Goal: Transaction & Acquisition: Purchase product/service

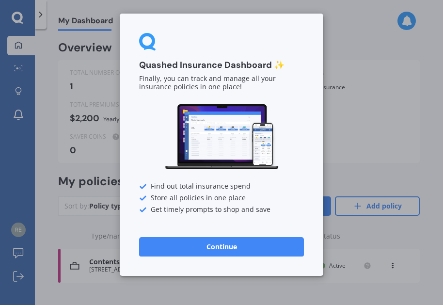
click at [241, 249] on button "Continue" at bounding box center [221, 246] width 165 height 19
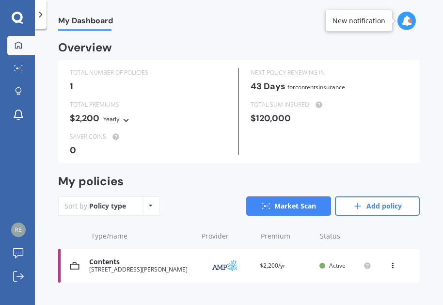
scroll to position [18, 0]
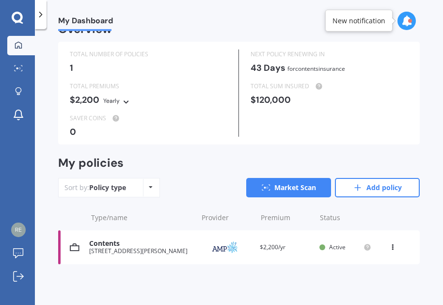
click at [119, 245] on div "Contents" at bounding box center [141, 243] width 104 height 8
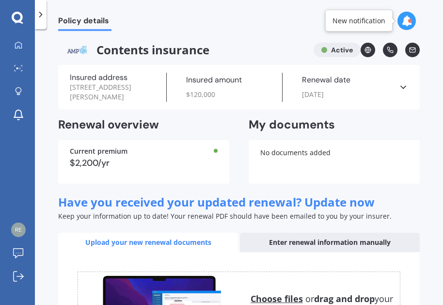
click at [101, 180] on div "Current premium $2,200/yr" at bounding box center [143, 162] width 171 height 44
click at [102, 167] on div "$2,200/yr" at bounding box center [144, 163] width 148 height 9
drag, startPoint x: 97, startPoint y: 171, endPoint x: 57, endPoint y: 172, distance: 40.7
click at [57, 172] on div "Policy details Contents insurance Active Insured address [STREET_ADDRESS][PERSO…" at bounding box center [239, 169] width 408 height 276
click at [183, 181] on div "Current premium $2,200/yr" at bounding box center [143, 162] width 171 height 44
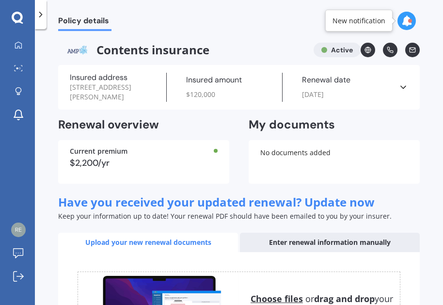
click at [85, 23] on span "Policy details" at bounding box center [84, 22] width 53 height 13
click at [20, 41] on icon at bounding box center [19, 45] width 8 height 8
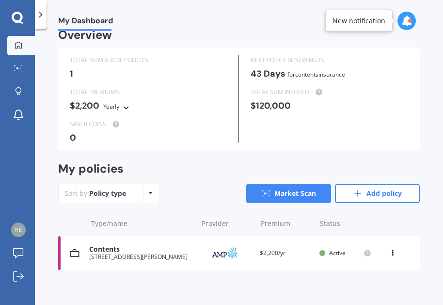
scroll to position [18, 0]
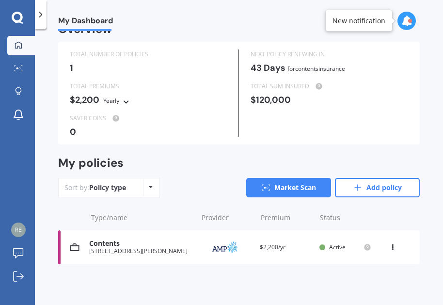
click at [389, 248] on div "View option View policy Delete" at bounding box center [393, 247] width 9 height 10
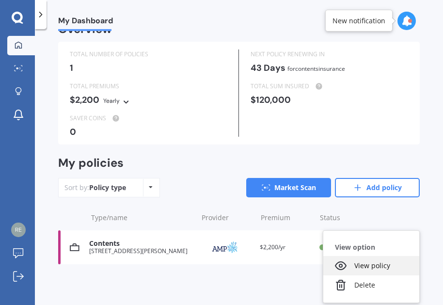
click at [374, 266] on div "View policy" at bounding box center [371, 265] width 96 height 19
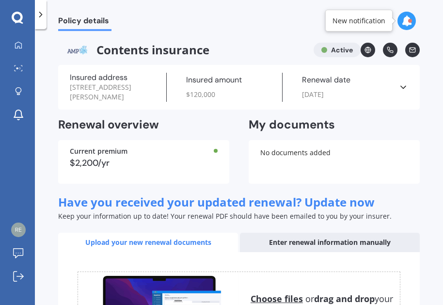
click at [398, 89] on icon at bounding box center [403, 87] width 10 height 10
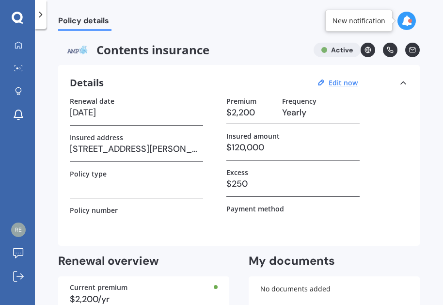
click at [253, 113] on h3 "$2,200" at bounding box center [250, 112] width 48 height 15
drag, startPoint x: 256, startPoint y: 111, endPoint x: 233, endPoint y: 112, distance: 22.8
click at [233, 112] on h3 "$2,200" at bounding box center [250, 112] width 48 height 15
drag, startPoint x: 233, startPoint y: 112, endPoint x: 340, endPoint y: 84, distance: 110.8
click at [340, 84] on u "Edit now" at bounding box center [343, 82] width 29 height 9
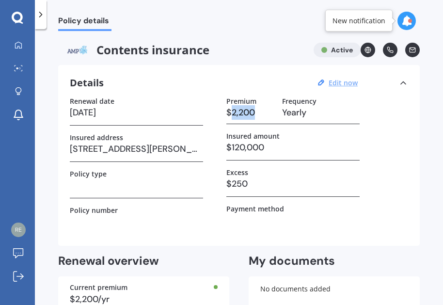
select select "26"
select select "09"
select select "2025"
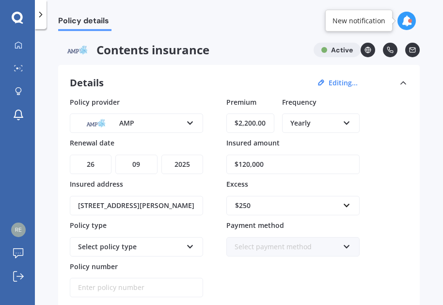
drag, startPoint x: 267, startPoint y: 124, endPoint x: 234, endPoint y: 123, distance: 33.5
click at [234, 123] on input "$2,200.00" at bounding box center [250, 122] width 48 height 19
type input "$1,208.00"
click at [381, 143] on div "Policy provider AMP AA AMI AMP ANZ ASB Ando BNZ Co-Operative Bank FMG Initio Ki…" at bounding box center [239, 197] width 338 height 201
click at [348, 209] on input "text" at bounding box center [289, 205] width 125 height 18
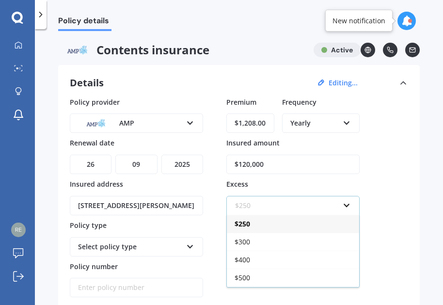
click at [344, 205] on input "text" at bounding box center [289, 205] width 125 height 18
click at [391, 202] on div "Policy provider AMP AA AMI AMP ANZ ASB Ando BNZ Co-Operative Bank FMG Initio Ki…" at bounding box center [239, 197] width 338 height 201
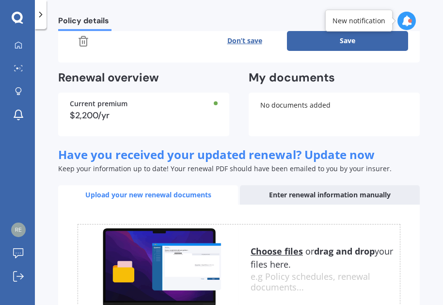
scroll to position [194, 0]
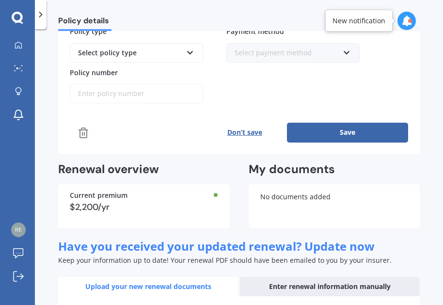
click at [362, 127] on button "Save" at bounding box center [347, 132] width 121 height 19
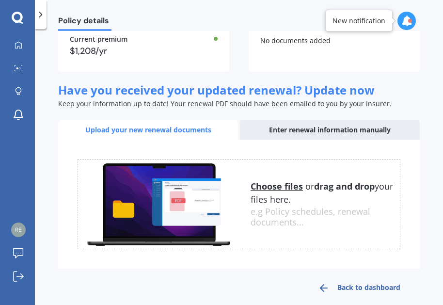
scroll to position [259, 0]
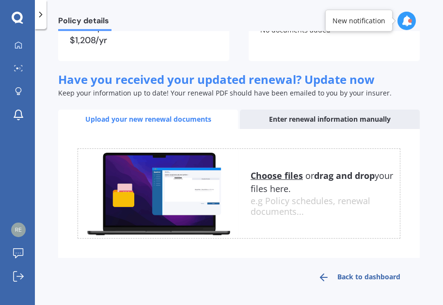
click at [384, 275] on link "Back to dashboard" at bounding box center [359, 277] width 121 height 23
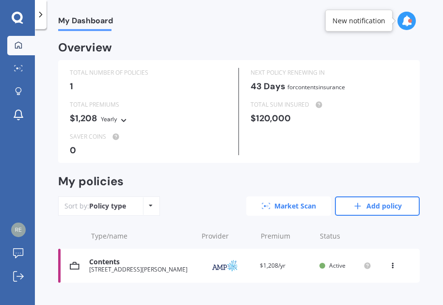
click at [279, 204] on link "Market Scan" at bounding box center [288, 205] width 85 height 19
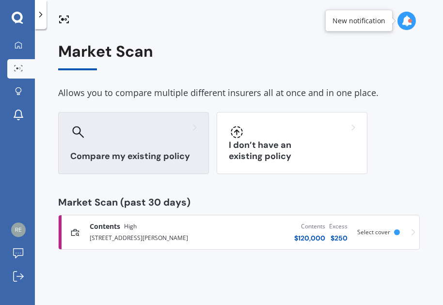
click at [143, 142] on div "Compare my existing policy" at bounding box center [133, 143] width 151 height 62
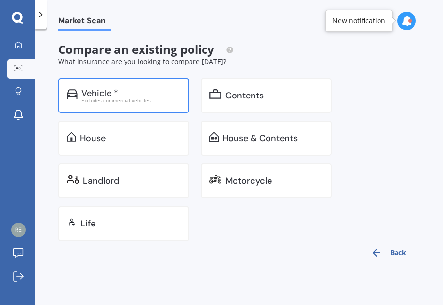
click at [95, 98] on div "Excludes commercial vehicles" at bounding box center [130, 100] width 99 height 5
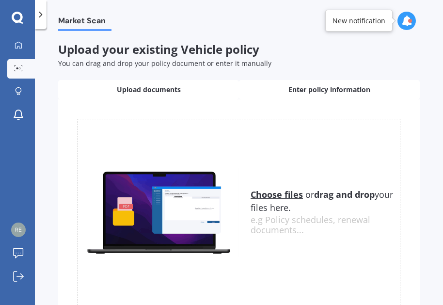
click at [301, 92] on span "Enter policy information" at bounding box center [329, 90] width 82 height 10
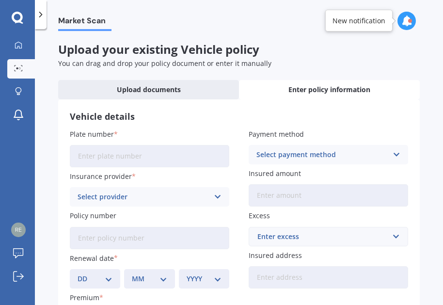
click at [143, 155] on input "Plate number" at bounding box center [149, 156] width 159 height 22
type input "QET923"
click at [309, 157] on div "Select payment method" at bounding box center [321, 154] width 131 height 11
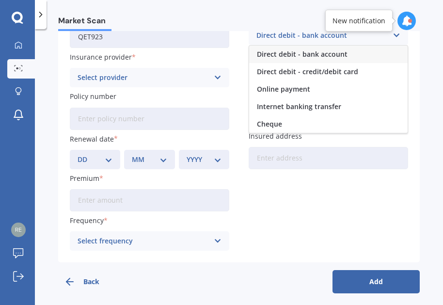
scroll to position [125, 0]
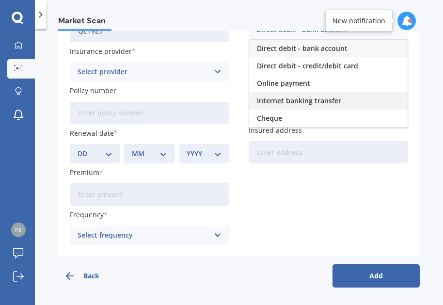
click at [292, 97] on span "Internet banking transfer" at bounding box center [299, 100] width 84 height 7
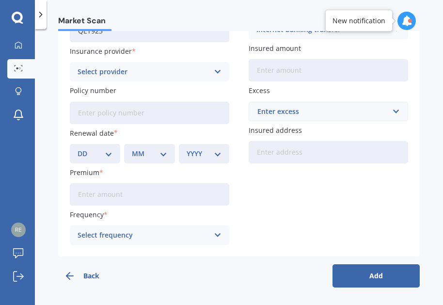
click at [152, 75] on div "Select provider" at bounding box center [143, 71] width 131 height 11
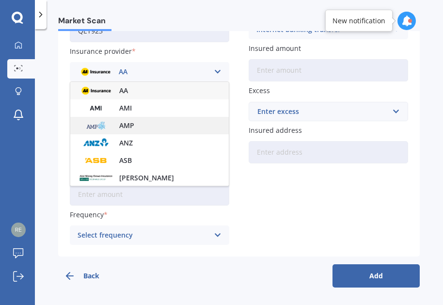
click at [153, 124] on div "AMP" at bounding box center [149, 125] width 159 height 17
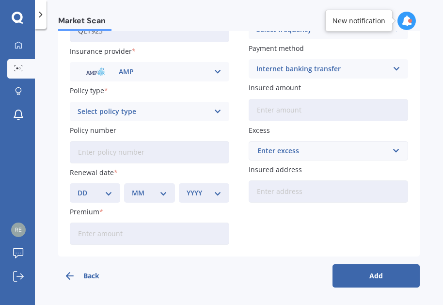
click at [276, 115] on input "Insured amount" at bounding box center [328, 110] width 159 height 22
type input "$68,000"
click at [302, 154] on div "Enter excess" at bounding box center [322, 150] width 130 height 11
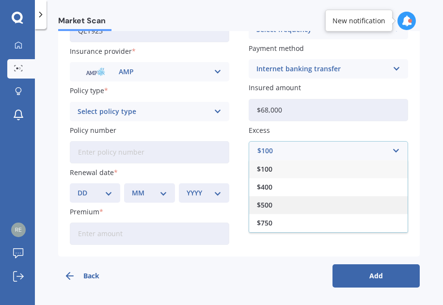
click at [288, 204] on div "$500" at bounding box center [328, 205] width 159 height 18
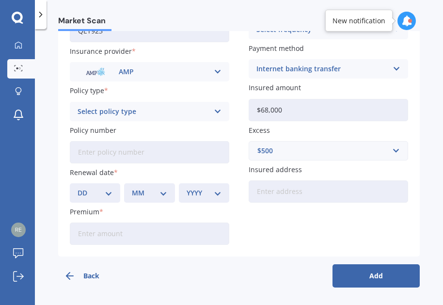
click at [143, 155] on input "Policy number" at bounding box center [149, 152] width 159 height 22
click at [104, 195] on select "DD 01 02 03 04 05 06 07 08 09 10 11 12 13 14 15 16 17 18 19 20 21 22 23 24 25 2…" at bounding box center [95, 193] width 35 height 11
click at [108, 191] on select "DD 01 02 03 04 05 06 07 08 09 10 11 12 13 14 15 16 17 18 19 20 21 22 23 24 25 2…" at bounding box center [95, 193] width 35 height 11
click at [77, 181] on div "Renewal date DD 01 02 03 04 05 06 07 08 09 10 11 12 13 14 15 16 17 18 19 20 21 …" at bounding box center [149, 184] width 159 height 35
click at [107, 192] on select "DD 01 02 03 04 05 06 07 08 09 10 11 12 13 14 15 16 17 18 19 20 21 22 23 24 25 2…" at bounding box center [95, 193] width 35 height 11
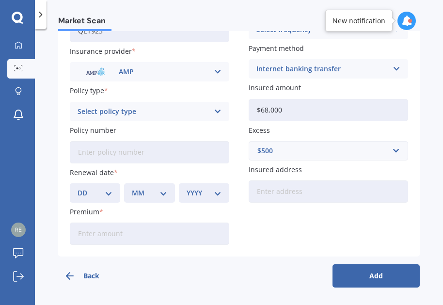
select select "26"
click at [78, 188] on select "DD 01 02 03 04 05 06 07 08 09 10 11 12 13 14 15 16 17 18 19 20 21 22 23 24 25 2…" at bounding box center [95, 193] width 35 height 11
click at [159, 192] on select "MM 01 02 03 04 05 06 07 08 09 10 11 12" at bounding box center [149, 193] width 35 height 11
select select "09"
click at [132, 188] on select "MM 01 02 03 04 05 06 07 08 09 10 11 12" at bounding box center [149, 193] width 35 height 11
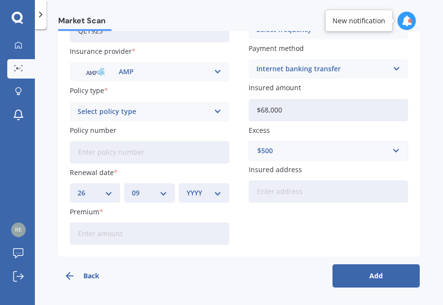
click at [214, 192] on select "YYYY 2027 2026 2025 2024 2023 2022 2021 2020 2019 2018 2017 2016 2015 2014 2013…" at bounding box center [204, 193] width 35 height 11
select select "2025"
click at [187, 188] on select "YYYY 2027 2026 2025 2024 2023 2022 2021 2020 2019 2018 2017 2016 2015 2014 2013…" at bounding box center [204, 193] width 35 height 11
click at [294, 106] on input "$68,000" at bounding box center [328, 110] width 159 height 22
drag, startPoint x: 302, startPoint y: 106, endPoint x: 238, endPoint y: 107, distance: 63.5
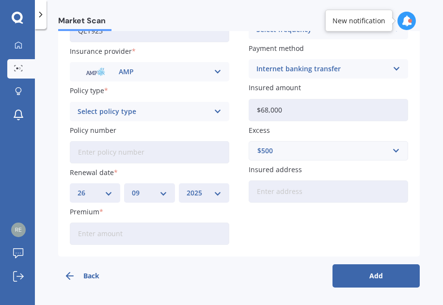
click at [238, 107] on div "Plate number QET923 Insurance provider AMP AA AMI AMP ANZ ASB Aioi Nissay Dowa …" at bounding box center [239, 124] width 338 height 241
type input "$50,000"
click at [280, 191] on input "Insured address" at bounding box center [328, 191] width 159 height 22
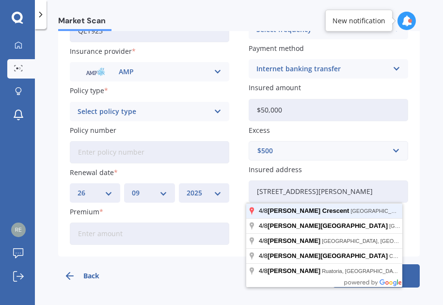
click at [333, 264] on button "Add" at bounding box center [376, 275] width 87 height 23
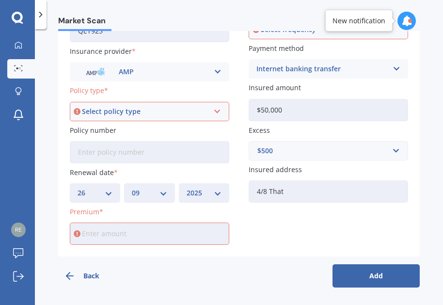
type input "[STREET_ADDRESS][PERSON_NAME]"
click at [151, 106] on div "Select policy type" at bounding box center [145, 111] width 127 height 11
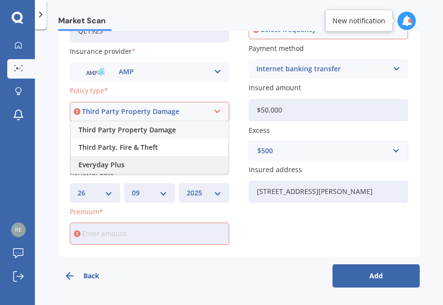
click at [144, 158] on div "Everyday Plus" at bounding box center [150, 164] width 158 height 17
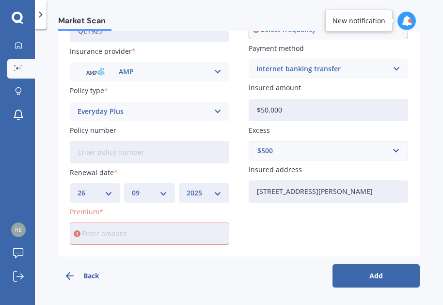
click at [129, 231] on input "Premium" at bounding box center [149, 234] width 159 height 22
type input "$2,332.00"
click at [365, 271] on button "Add" at bounding box center [376, 275] width 87 height 23
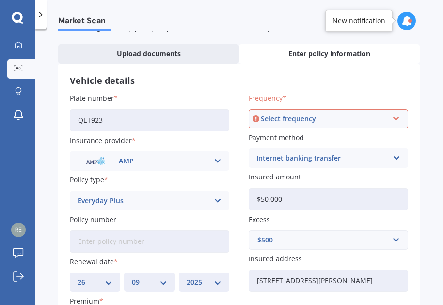
scroll to position [28, 0]
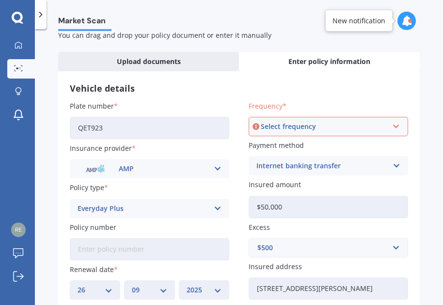
click at [334, 129] on div "Select frequency" at bounding box center [324, 126] width 127 height 11
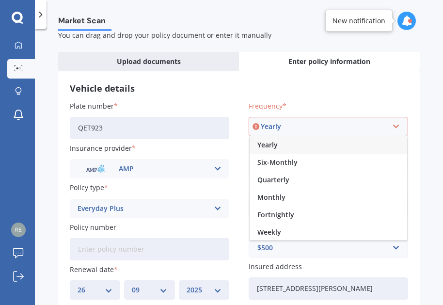
click at [291, 145] on div "Yearly" at bounding box center [329, 144] width 158 height 17
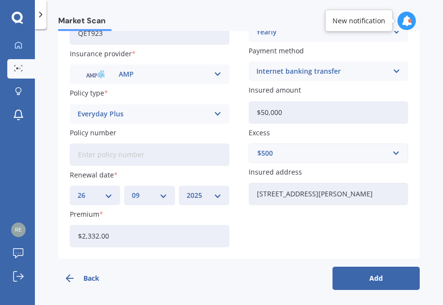
scroll to position [125, 0]
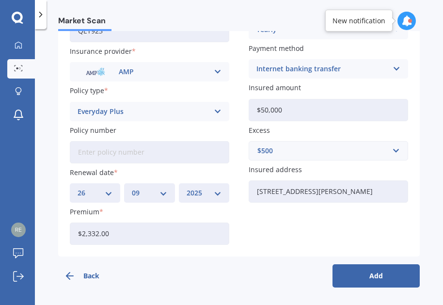
click at [359, 275] on button "Add" at bounding box center [376, 275] width 87 height 23
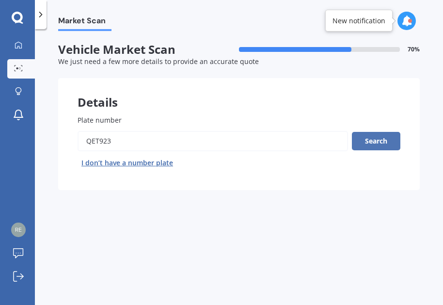
click at [363, 142] on button "Search" at bounding box center [376, 141] width 48 height 18
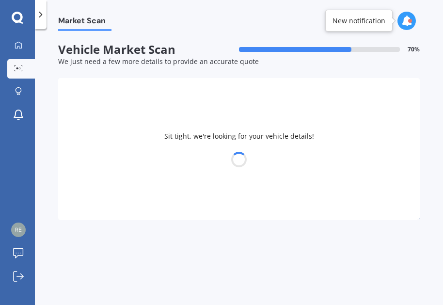
select select "TESLA"
select select "Y"
select select "27"
select select "04"
select select "1979"
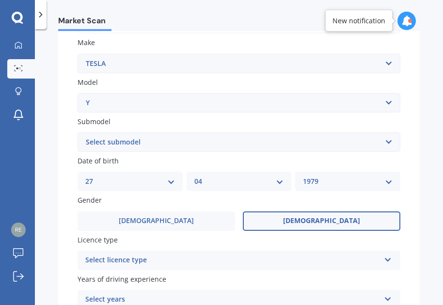
scroll to position [194, 0]
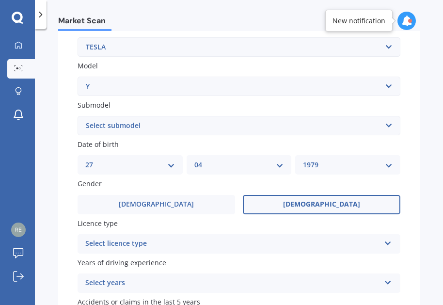
click at [383, 127] on select "Select submodel EV" at bounding box center [239, 125] width 323 height 19
select select "EV"
click at [78, 116] on select "Select submodel EV" at bounding box center [239, 125] width 323 height 19
click at [378, 241] on div "Select licence type NZ Full NZ Restricted NZ Learners [GEOGRAPHIC_DATA] [GEOGRA…" at bounding box center [239, 243] width 323 height 19
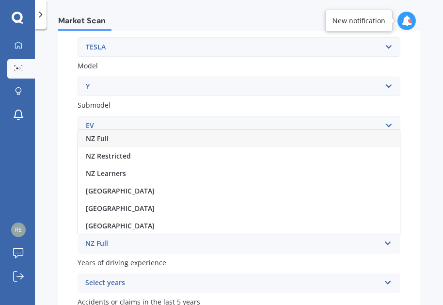
click at [113, 139] on div "NZ Full" at bounding box center [239, 138] width 322 height 17
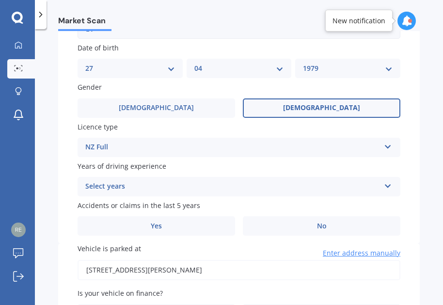
scroll to position [291, 0]
click at [183, 181] on div "Select years" at bounding box center [232, 186] width 295 height 12
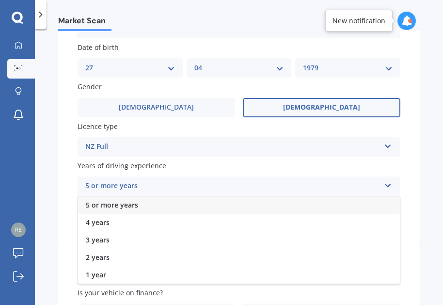
click at [160, 203] on div "5 or more years" at bounding box center [239, 204] width 322 height 17
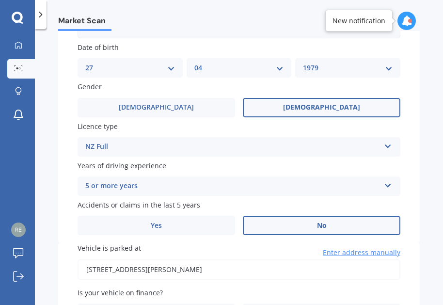
click at [309, 225] on label "No" at bounding box center [322, 225] width 158 height 19
click at [0, 0] on input "No" at bounding box center [0, 0] width 0 height 0
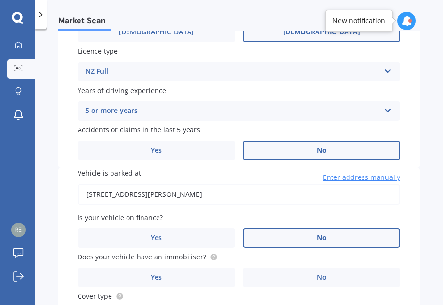
scroll to position [388, 0]
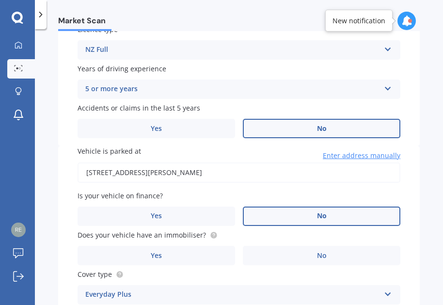
click at [318, 217] on span "No" at bounding box center [322, 216] width 10 height 8
click at [0, 0] on input "No" at bounding box center [0, 0] width 0 height 0
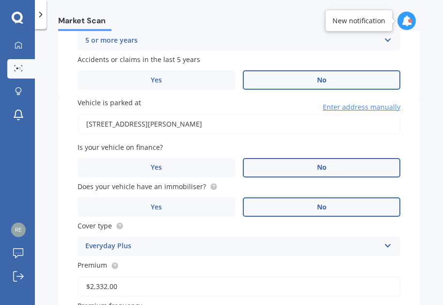
click at [317, 213] on label "No" at bounding box center [322, 206] width 158 height 19
click at [0, 0] on input "No" at bounding box center [0, 0] width 0 height 0
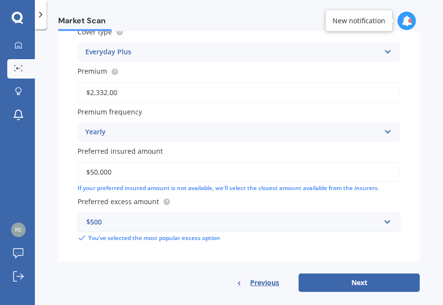
scroll to position [642, 0]
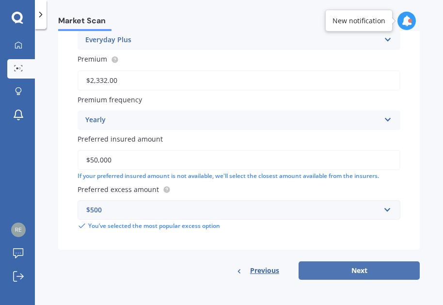
click at [352, 273] on button "Next" at bounding box center [359, 270] width 121 height 18
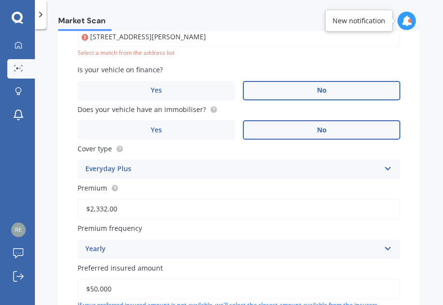
scroll to position [503, 0]
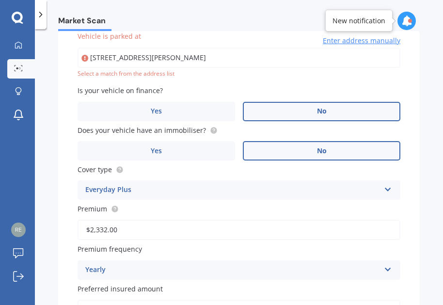
type input "[STREET_ADDRESS][PERSON_NAME]"
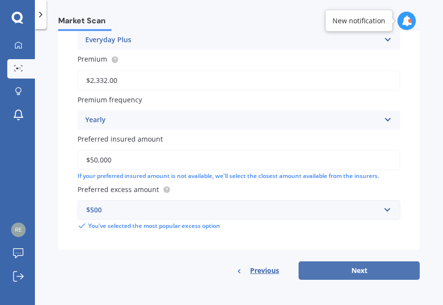
click at [365, 269] on button "Next" at bounding box center [359, 270] width 121 height 18
select select "27"
select select "04"
select select "1979"
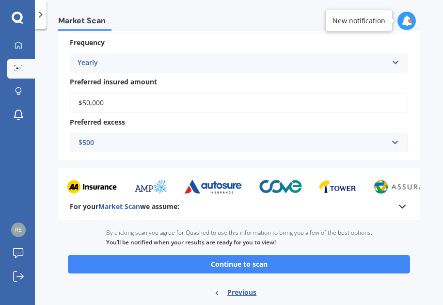
scroll to position [516, 0]
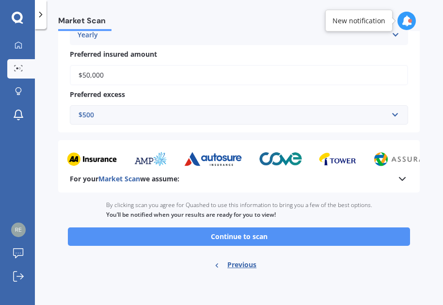
click at [229, 236] on button "Continue to scan" at bounding box center [239, 236] width 342 height 18
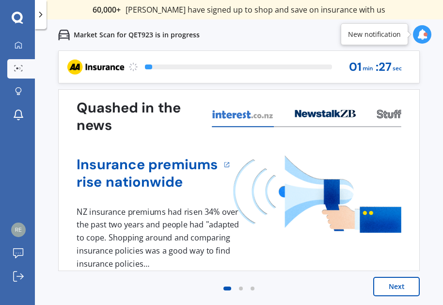
click at [395, 283] on button "Next" at bounding box center [396, 286] width 47 height 19
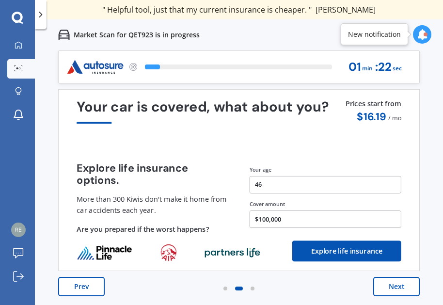
click at [396, 285] on button "Next" at bounding box center [396, 286] width 47 height 19
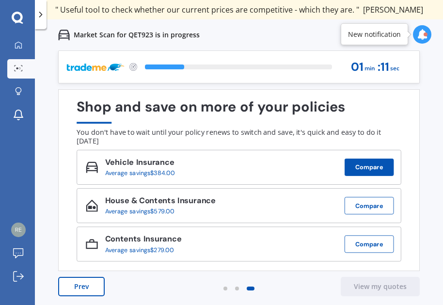
click at [382, 166] on button "Compare" at bounding box center [369, 167] width 49 height 17
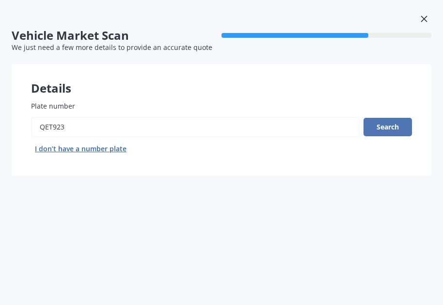
click at [383, 126] on button "Search" at bounding box center [388, 127] width 48 height 18
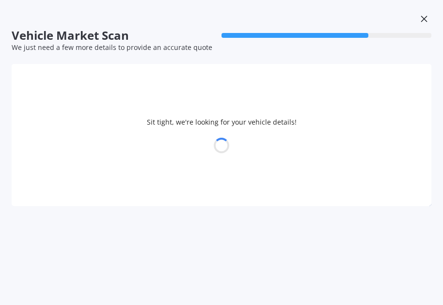
select select "TESLA"
select select "Y"
select select "27"
select select "04"
select select "1979"
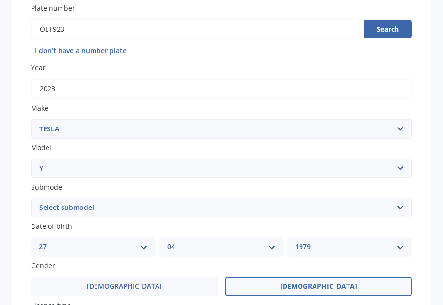
scroll to position [145, 0]
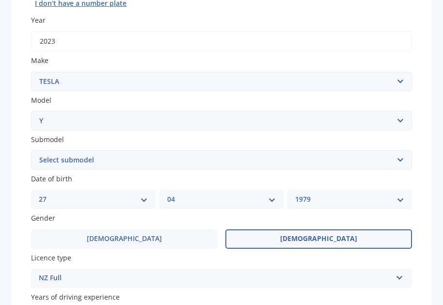
click at [168, 165] on select "Select submodel EV" at bounding box center [221, 159] width 381 height 19
select select "EV"
click at [31, 150] on select "Select submodel EV" at bounding box center [221, 159] width 381 height 19
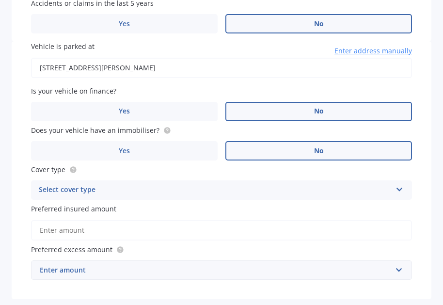
scroll to position [522, 0]
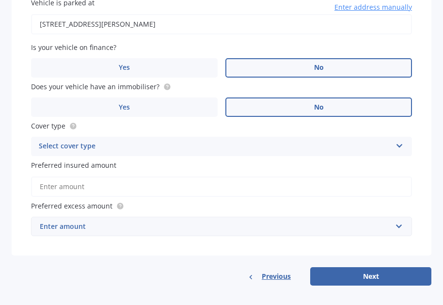
click at [83, 188] on input "Preferred insured amount" at bounding box center [221, 186] width 381 height 20
type input "$50,000"
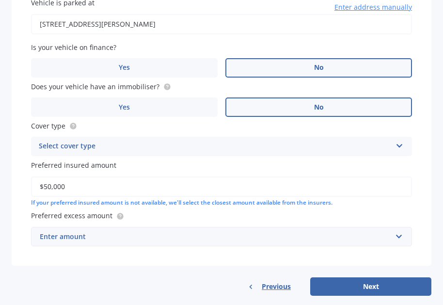
click at [111, 274] on div "Vehicle is parked at [STREET_ADDRESS][PERSON_NAME] Enter address manually Is yo…" at bounding box center [222, 147] width 420 height 298
click at [89, 237] on div "Enter amount" at bounding box center [216, 236] width 352 height 11
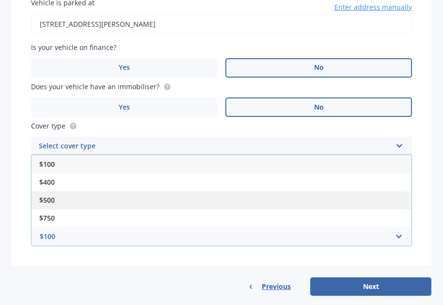
click at [64, 204] on div "$500" at bounding box center [222, 200] width 380 height 18
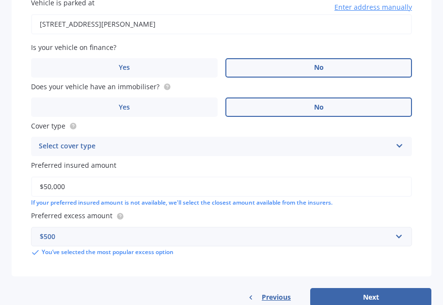
click at [82, 285] on div "Vehicle is parked at [STREET_ADDRESS][PERSON_NAME] Enter address manually Is yo…" at bounding box center [222, 152] width 420 height 308
click at [101, 142] on div "Select cover type" at bounding box center [215, 147] width 353 height 12
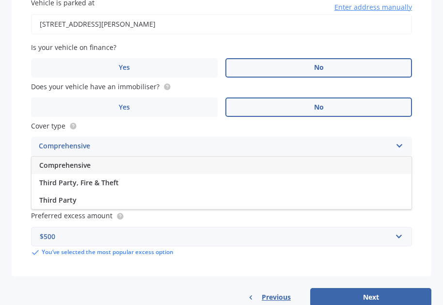
click at [75, 160] on span "Comprehensive" at bounding box center [64, 164] width 51 height 9
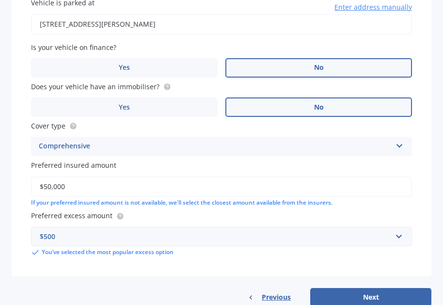
click at [128, 285] on div "Vehicle is parked at [STREET_ADDRESS][PERSON_NAME] Enter address manually Is yo…" at bounding box center [222, 152] width 420 height 308
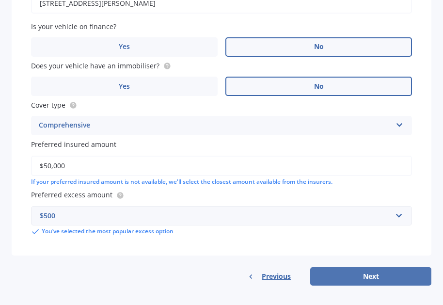
click at [359, 275] on button "Next" at bounding box center [370, 276] width 121 height 18
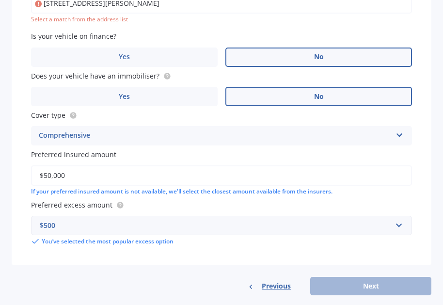
scroll to position [520, 0]
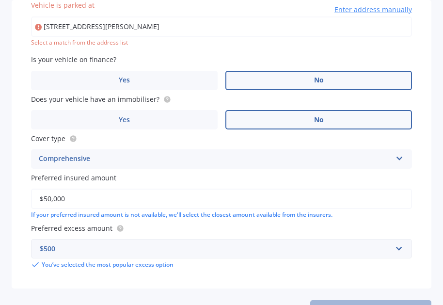
type input "[STREET_ADDRESS][PERSON_NAME]"
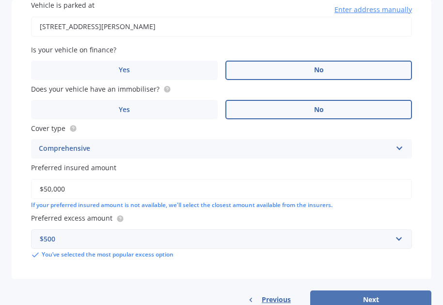
click at [377, 295] on button "Next" at bounding box center [370, 299] width 121 height 18
select select "27"
select select "04"
select select "1979"
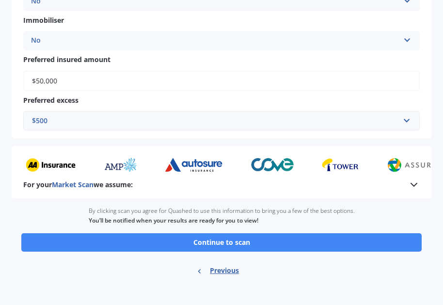
scroll to position [417, 0]
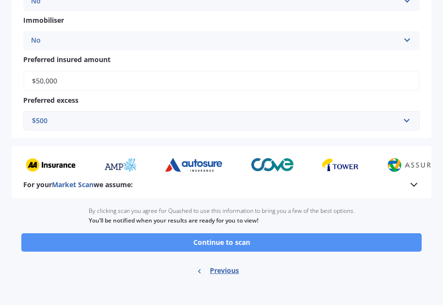
click at [248, 240] on button "Continue to scan" at bounding box center [221, 242] width 400 height 18
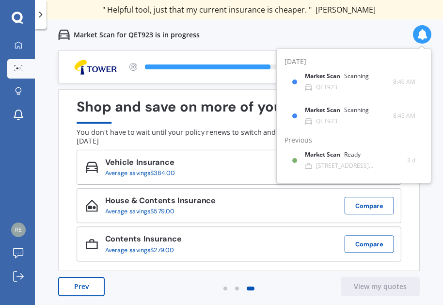
click at [40, 141] on div "Previous 60,000+ Kiwis have signed up to shop and save on insurance with us " H…" at bounding box center [239, 202] width 408 height 305
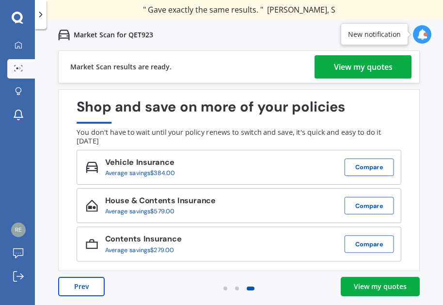
click at [365, 62] on div "View my quotes" at bounding box center [363, 66] width 59 height 23
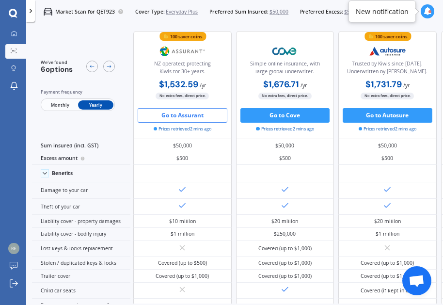
scroll to position [0, 158]
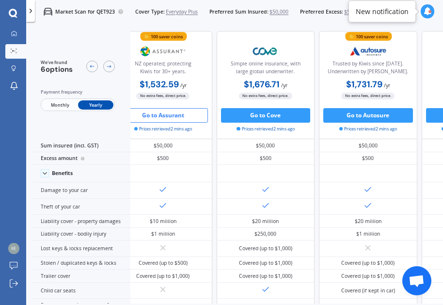
click at [164, 113] on button "Go to Assurant" at bounding box center [163, 115] width 90 height 15
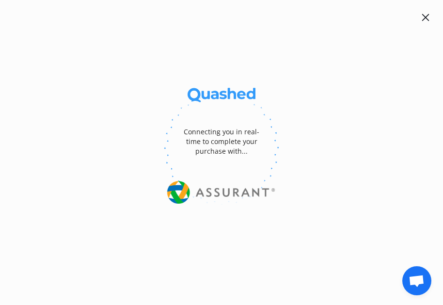
select select "Yearly"
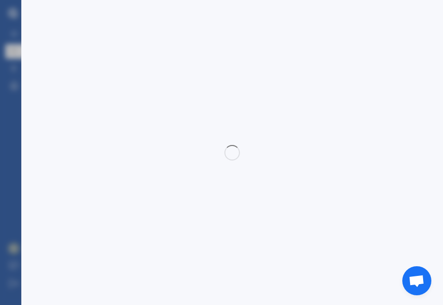
select select "full"
select select "0"
select select "[GEOGRAPHIC_DATA]"
select select "TESLA"
select select "Y"
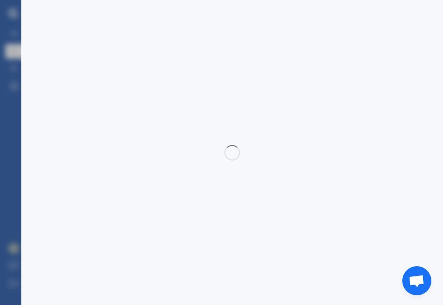
select select "EV"
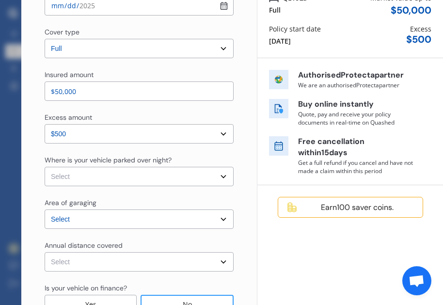
scroll to position [97, 0]
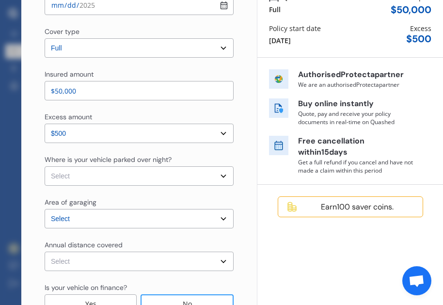
click at [219, 174] on select "Select In a garage On own property On street or road" at bounding box center [139, 175] width 189 height 19
select select "On own property"
click at [45, 166] on select "Select In a garage On own property On street or road" at bounding box center [139, 175] width 189 height 19
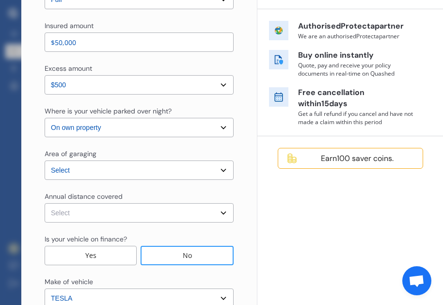
click at [223, 171] on select "Select [GEOGRAPHIC_DATA] [GEOGRAPHIC_DATA] [GEOGRAPHIC_DATA] / [PERSON_NAME] / …" at bounding box center [139, 169] width 189 height 19
click at [216, 215] on select "Select Low (less than 15,000km per year) Average (15,000-30,000km per year) Hig…" at bounding box center [139, 212] width 189 height 19
select select "15000"
click at [45, 203] on select "Select Low (less than 15,000km per year) Average (15,000-30,000km per year) Hig…" at bounding box center [139, 212] width 189 height 19
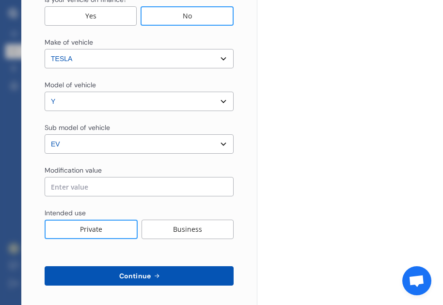
scroll to position [388, 0]
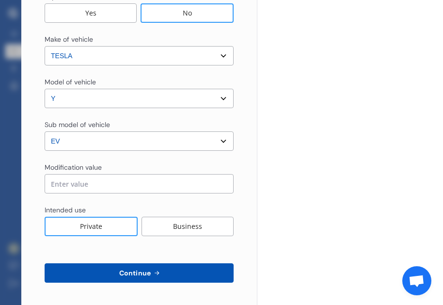
click at [190, 190] on input "text" at bounding box center [139, 183] width 189 height 19
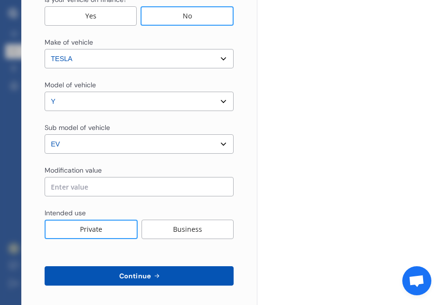
scroll to position [389, 0]
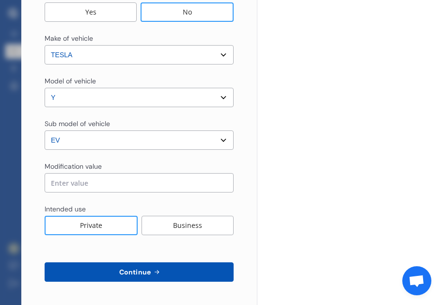
click at [128, 271] on span "Continue" at bounding box center [134, 272] width 35 height 8
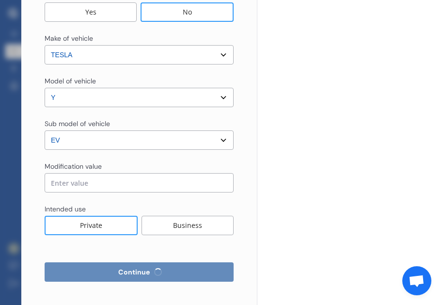
scroll to position [0, 0]
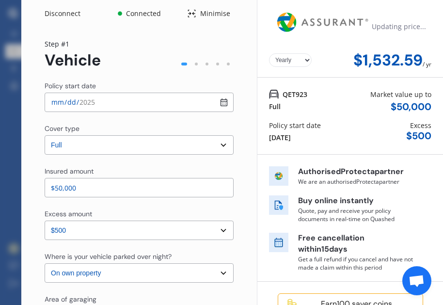
select select "Miss"
select select "27"
select select "04"
select select "1979"
select select "full"
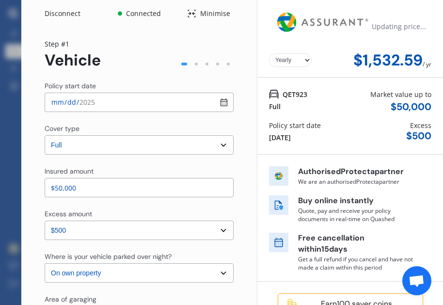
select select "more than 4 years"
select select "[GEOGRAPHIC_DATA]"
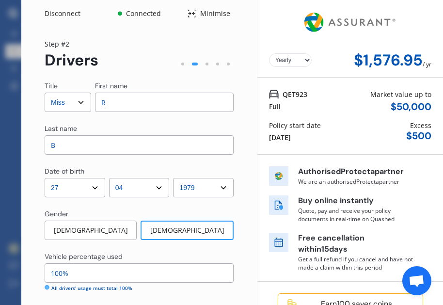
click at [141, 102] on input "R" at bounding box center [164, 102] width 139 height 19
type input "[PERSON_NAME]"
type input "021708000"
click at [68, 144] on input "B" at bounding box center [139, 144] width 189 height 19
type input "Blowes"
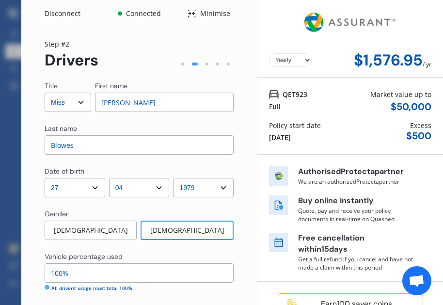
click at [80, 107] on select "Select Mr Mrs Miss Ms Dr" at bounding box center [68, 102] width 47 height 19
select select "Ms"
click at [45, 93] on select "Select Mr Mrs Miss Ms Dr" at bounding box center [68, 102] width 47 height 19
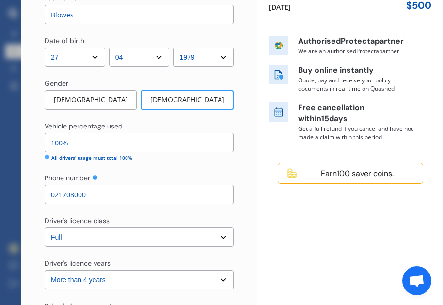
scroll to position [145, 0]
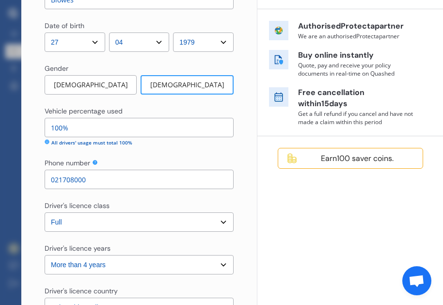
click at [84, 130] on input "100%" at bounding box center [139, 127] width 189 height 19
drag, startPoint x: 97, startPoint y: 130, endPoint x: 39, endPoint y: 127, distance: 58.7
click at [39, 127] on div "Yearly Monthly $1,576.95 / yr Step # 2 Drivers Title Select Mr Mrs Miss Ms Dr F…" at bounding box center [139, 201] width 236 height 639
type input "80%"
click at [159, 220] on select "Select driver's licence class None Learner Restricted Full" at bounding box center [139, 221] width 189 height 19
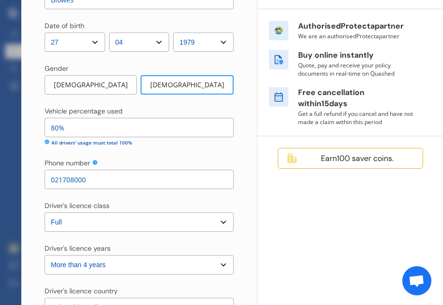
click at [45, 212] on select "Select driver's licence class None Learner Restricted Full" at bounding box center [139, 221] width 189 height 19
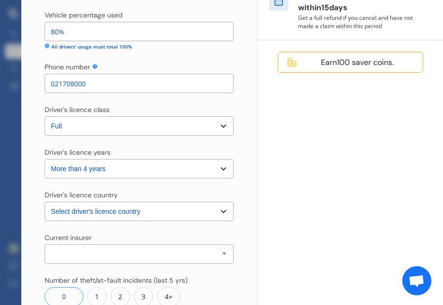
scroll to position [242, 0]
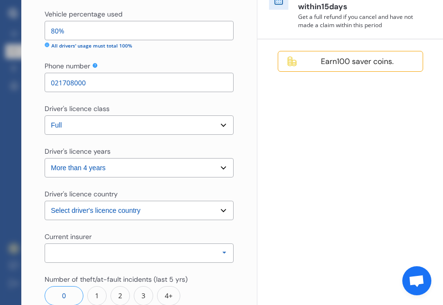
click at [216, 170] on select "Select driver's licence years Less than 1 year 1-2 years 2-4 years More than 4 …" at bounding box center [139, 167] width 189 height 19
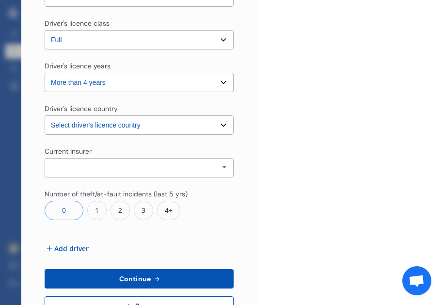
scroll to position [339, 0]
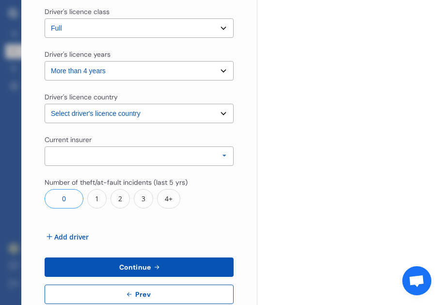
click at [224, 159] on icon at bounding box center [224, 156] width 15 height 18
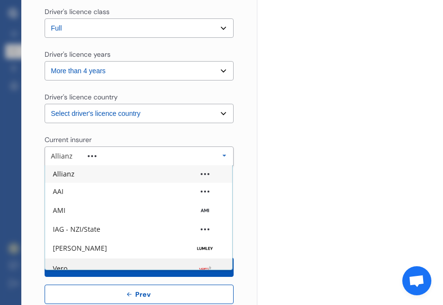
click at [69, 266] on div "Vero" at bounding box center [139, 269] width 172 height 10
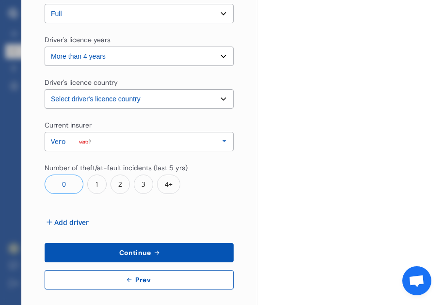
scroll to position [362, 0]
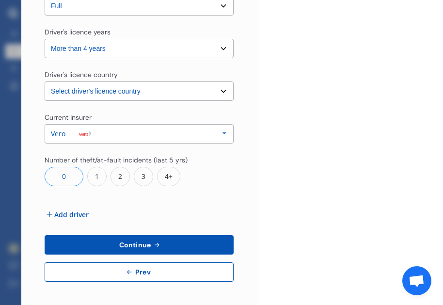
click at [54, 214] on icon at bounding box center [50, 214] width 10 height 10
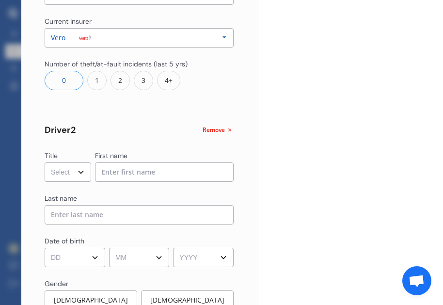
scroll to position [459, 0]
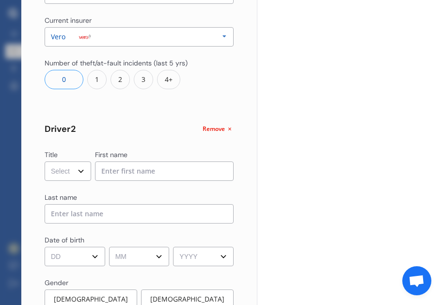
click at [80, 175] on select "Select Mr Mrs Miss Ms Dr" at bounding box center [68, 170] width 47 height 19
select select "Mr"
click at [45, 161] on select "Select Mr Mrs Miss Ms Dr" at bounding box center [68, 170] width 47 height 19
click at [104, 173] on input at bounding box center [164, 170] width 139 height 19
type input "Lukasz"
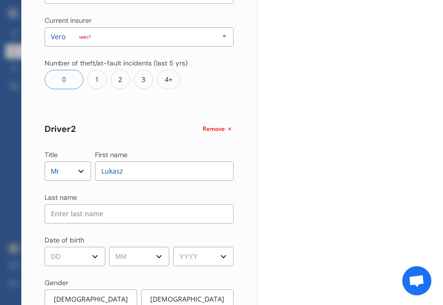
click at [80, 207] on input at bounding box center [139, 213] width 189 height 19
type input "[PERSON_NAME]"
click at [97, 257] on select "DD 01 02 03 04 05 06 07 08 09 10 11 12 13 14 15 16 17 18 19 20 21 22 23 24 25 2…" at bounding box center [75, 256] width 61 height 19
select select "21"
click at [45, 247] on select "DD 01 02 03 04 05 06 07 08 09 10 11 12 13 14 15 16 17 18 19 20 21 22 23 24 25 2…" at bounding box center [75, 256] width 61 height 19
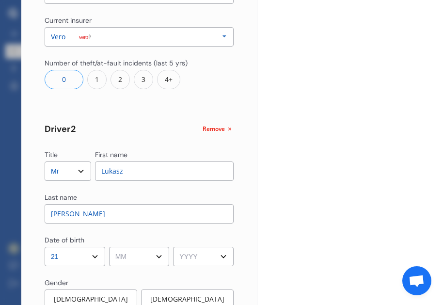
click at [141, 254] on select "MM 01 02 03 04 05 06 07 08 09 10 11 12" at bounding box center [139, 256] width 61 height 19
select select "05"
click at [109, 247] on select "MM 01 02 03 04 05 06 07 08 09 10 11 12" at bounding box center [139, 256] width 61 height 19
click at [197, 257] on select "YYYY 2009 2008 2007 2006 2005 2004 2003 2002 2001 2000 1999 1998 1997 1996 1995…" at bounding box center [203, 256] width 61 height 19
select select "1982"
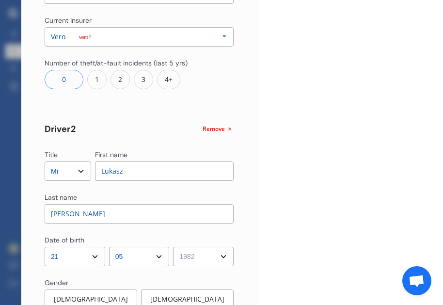
click at [173, 247] on select "YYYY 2009 2008 2007 2006 2005 2004 2003 2002 2001 2000 1999 1998 1997 1996 1995…" at bounding box center [203, 256] width 61 height 19
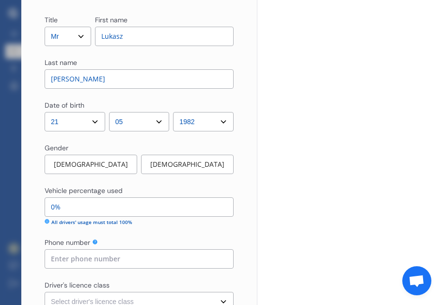
scroll to position [653, 0]
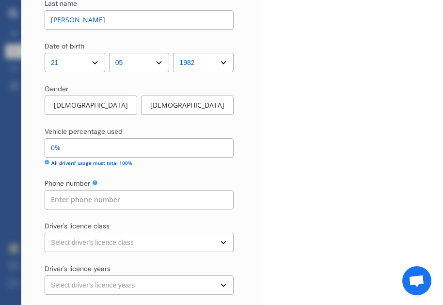
click at [75, 104] on div "[DEMOGRAPHIC_DATA]" at bounding box center [91, 104] width 93 height 19
click at [78, 149] on input "0%" at bounding box center [139, 147] width 189 height 19
type input "100%"
type input "0%"
type input "80%"
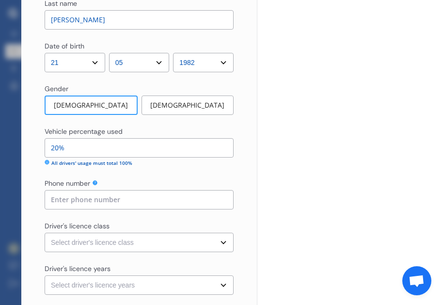
type input "20%"
click at [150, 201] on input at bounding box center [139, 199] width 189 height 19
type input "021830543"
click at [220, 241] on select "Select driver's licence class None Learner Restricted Full" at bounding box center [139, 242] width 189 height 19
select select "full"
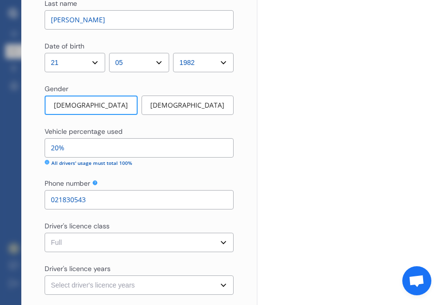
click at [45, 233] on select "Select driver's licence class None Learner Restricted Full" at bounding box center [139, 242] width 189 height 19
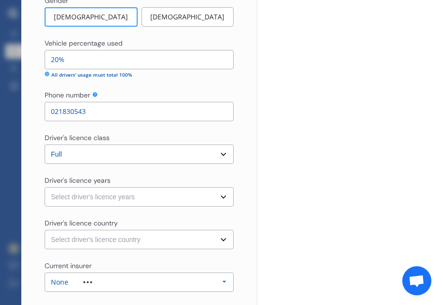
scroll to position [749, 0]
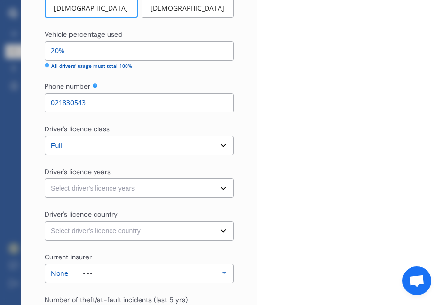
click at [222, 185] on select "Select driver's licence years Less than 1 year 1-2 years 2-4 years More than 4 …" at bounding box center [139, 187] width 189 height 19
select select "more than 4 years"
click at [45, 178] on select "Select driver's licence years Less than 1 year 1-2 years 2-4 years More than 4 …" at bounding box center [139, 187] width 189 height 19
click at [100, 233] on select "Select driver's licence country [GEOGRAPHIC_DATA] [GEOGRAPHIC_DATA] [GEOGRAPHIC…" at bounding box center [139, 230] width 189 height 19
select select "[GEOGRAPHIC_DATA]"
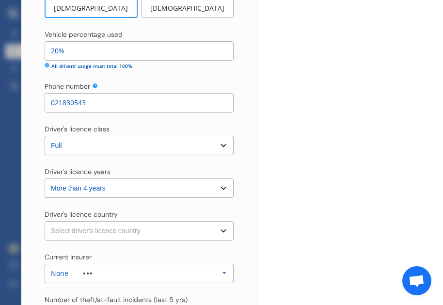
click at [45, 221] on select "Select driver's licence country [GEOGRAPHIC_DATA] [GEOGRAPHIC_DATA] [GEOGRAPHIC…" at bounding box center [139, 230] width 189 height 19
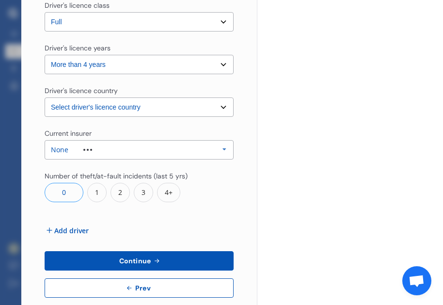
scroll to position [889, 0]
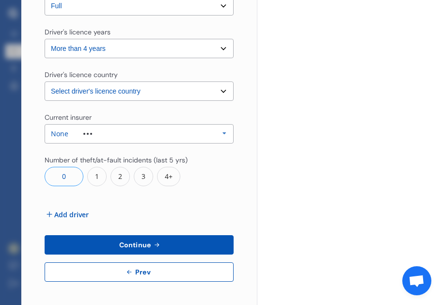
click at [221, 134] on icon at bounding box center [224, 134] width 15 height 18
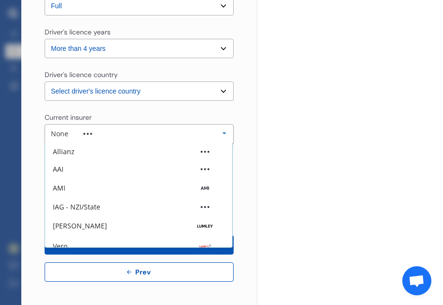
scroll to position [62, 0]
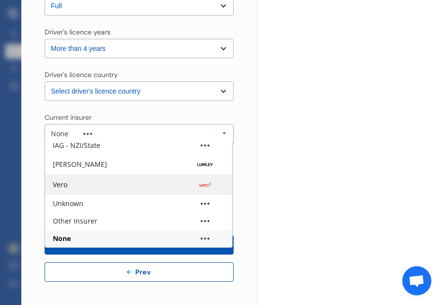
click at [59, 183] on div "Vero" at bounding box center [60, 184] width 15 height 7
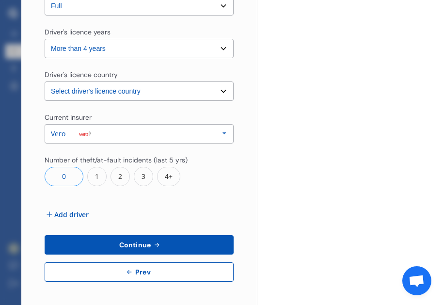
click at [143, 246] on span "Continue" at bounding box center [134, 245] width 35 height 8
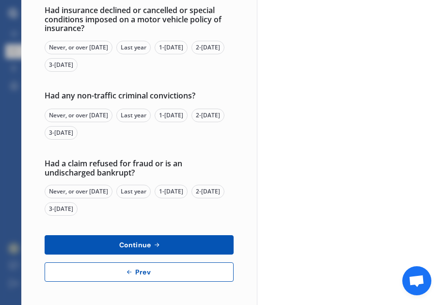
scroll to position [0, 0]
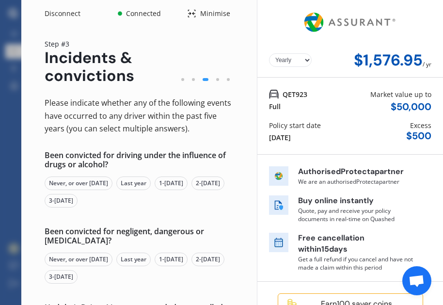
click at [97, 184] on div "Never, or over [DATE]" at bounding box center [79, 183] width 68 height 14
click at [85, 258] on div "Never, or over [DATE]" at bounding box center [79, 260] width 68 height 14
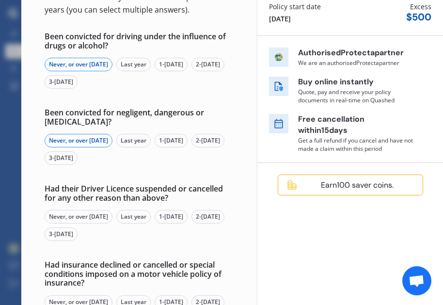
scroll to position [145, 0]
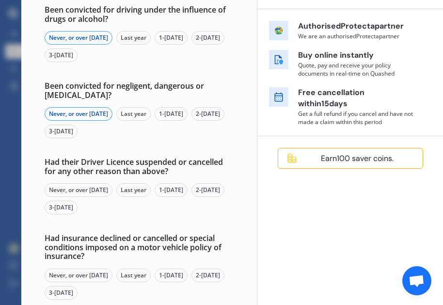
click at [93, 189] on div "Never, or over [DATE]" at bounding box center [79, 190] width 68 height 14
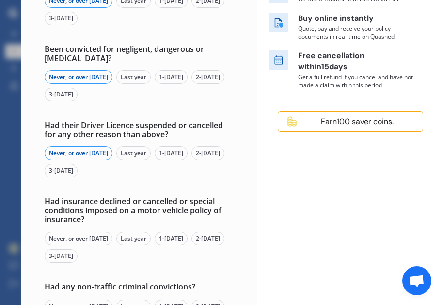
scroll to position [291, 0]
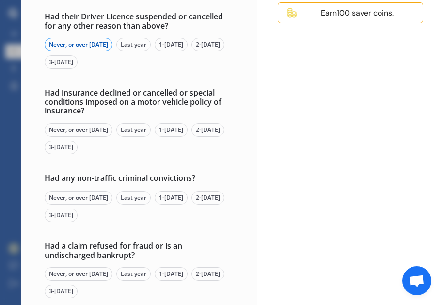
click at [70, 127] on div "Never, or over [DATE]" at bounding box center [79, 130] width 68 height 14
click at [71, 197] on div "Never, or over [DATE]" at bounding box center [79, 198] width 68 height 14
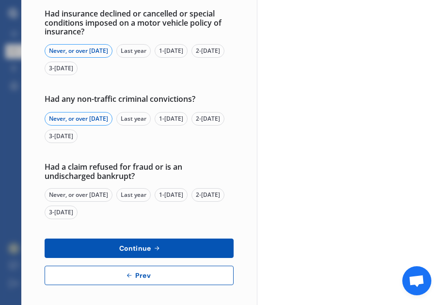
scroll to position [373, 0]
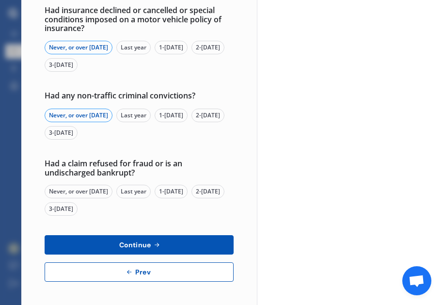
click at [82, 190] on div "Never, or over [DATE]" at bounding box center [79, 192] width 68 height 14
click at [149, 240] on button "Continue" at bounding box center [139, 244] width 189 height 19
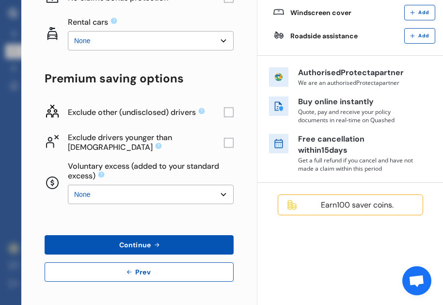
scroll to position [0, 0]
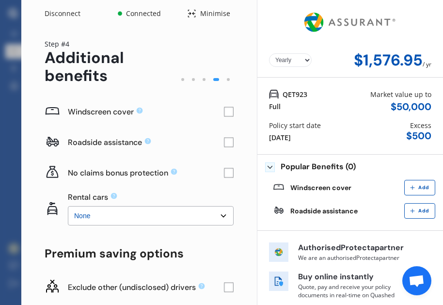
click at [224, 145] on rect at bounding box center [229, 143] width 10 height 10
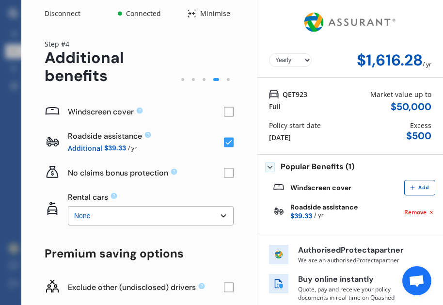
scroll to position [48, 0]
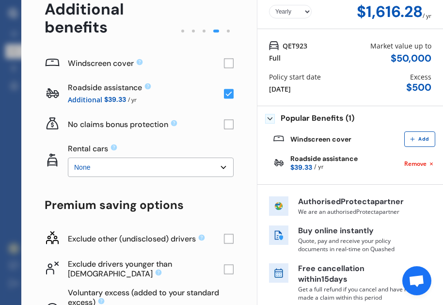
click at [224, 240] on rect at bounding box center [229, 239] width 10 height 10
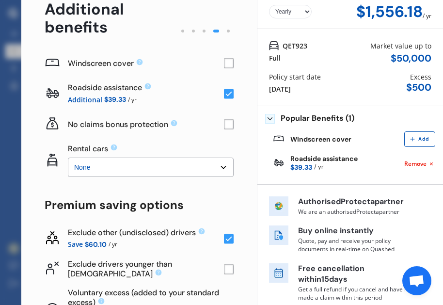
click at [224, 268] on rect at bounding box center [229, 269] width 10 height 10
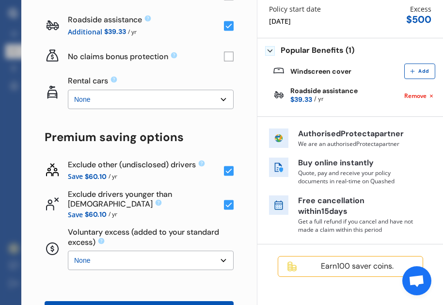
scroll to position [145, 0]
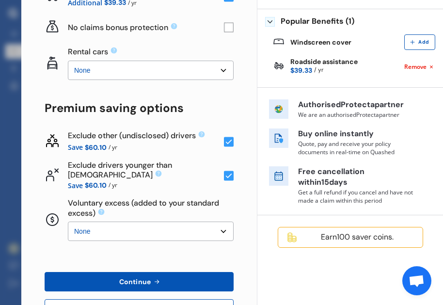
click at [221, 232] on select "None $500 $1,000" at bounding box center [151, 231] width 166 height 19
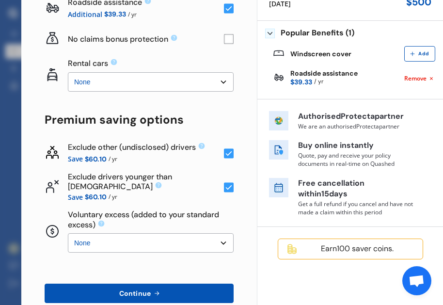
scroll to position [85, 0]
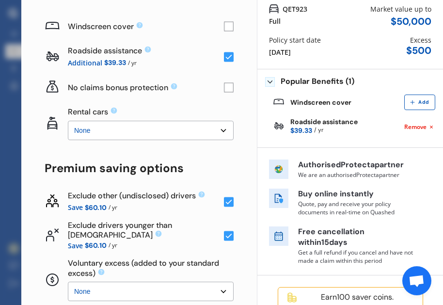
click at [225, 26] on rect at bounding box center [229, 27] width 10 height 10
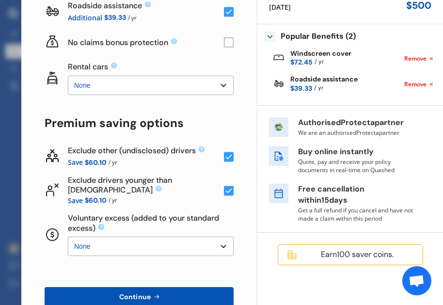
scroll to position [182, 0]
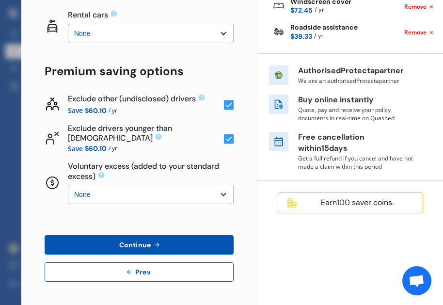
click at [147, 244] on span "Continue" at bounding box center [134, 245] width 35 height 8
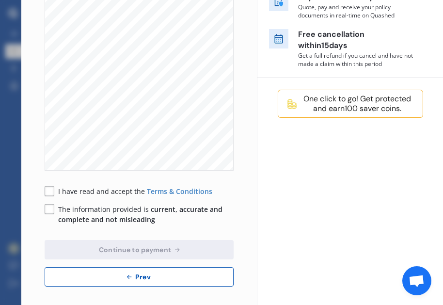
scroll to position [208, 0]
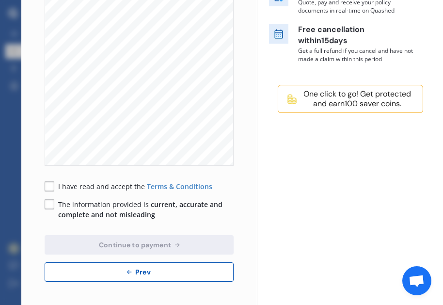
click at [48, 188] on rect at bounding box center [50, 187] width 10 height 10
click at [49, 208] on rect at bounding box center [50, 205] width 10 height 10
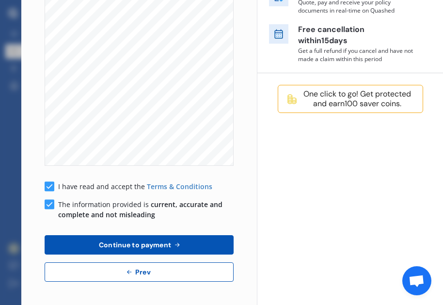
click at [152, 243] on span "Continue to payment" at bounding box center [135, 245] width 76 height 8
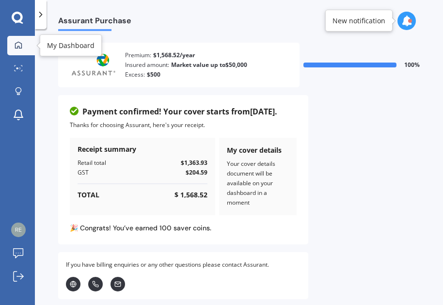
click at [27, 47] on link "My Dashboard" at bounding box center [21, 45] width 28 height 19
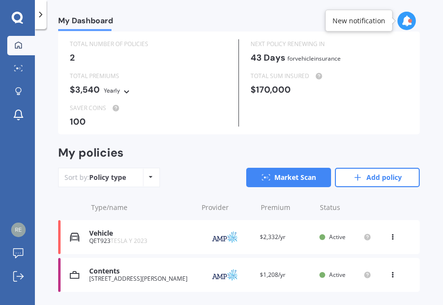
scroll to position [56, 0]
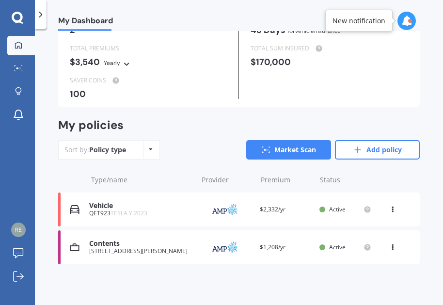
click at [111, 244] on div "Contents" at bounding box center [141, 243] width 104 height 8
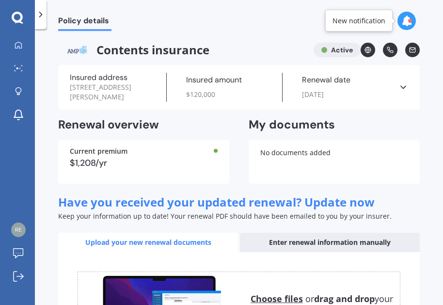
click at [412, 17] on icon at bounding box center [406, 21] width 11 height 11
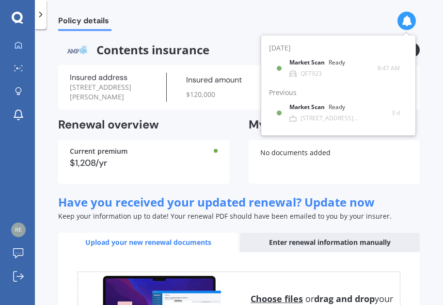
click at [209, 17] on div "Policy details" at bounding box center [239, 15] width 408 height 31
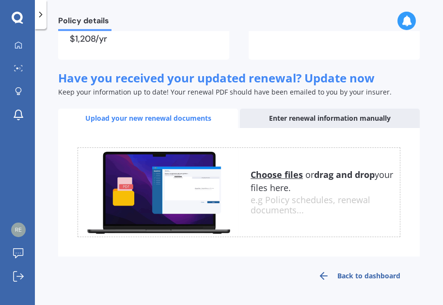
scroll to position [132, 0]
click at [348, 275] on link "Back to dashboard" at bounding box center [359, 275] width 121 height 23
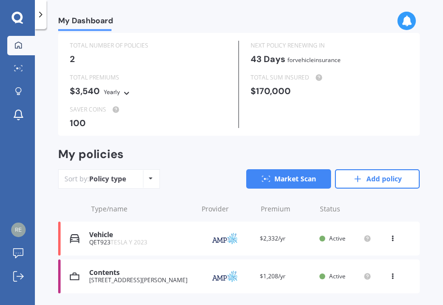
scroll to position [56, 0]
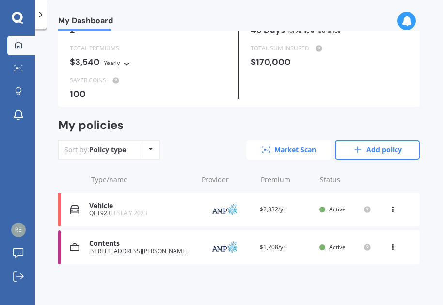
click at [278, 151] on link "Market Scan" at bounding box center [288, 149] width 85 height 19
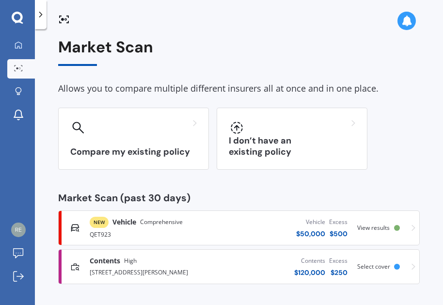
scroll to position [5, 0]
click at [110, 267] on div "[STREET_ADDRESS][PERSON_NAME]" at bounding box center [150, 271] width 120 height 12
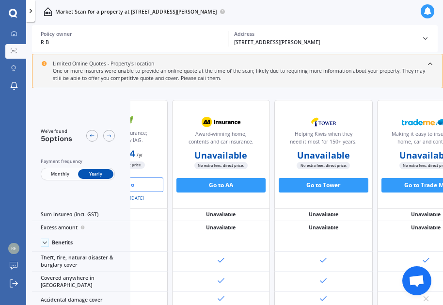
scroll to position [0, 265]
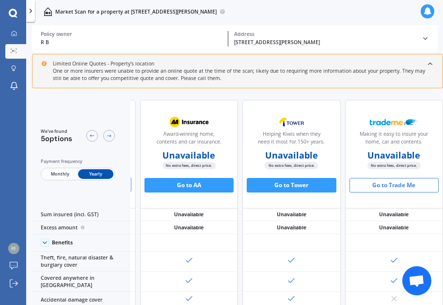
click at [386, 188] on button "Go to Trade Me" at bounding box center [395, 185] width 90 height 15
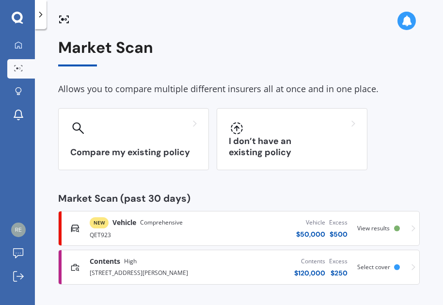
scroll to position [5, 0]
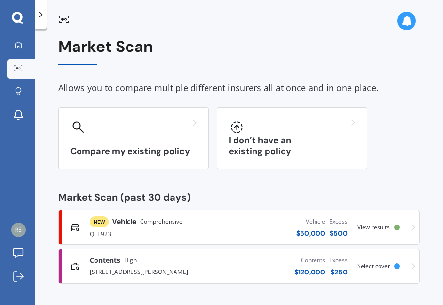
click at [113, 273] on div "[STREET_ADDRESS][PERSON_NAME]" at bounding box center [150, 271] width 120 height 12
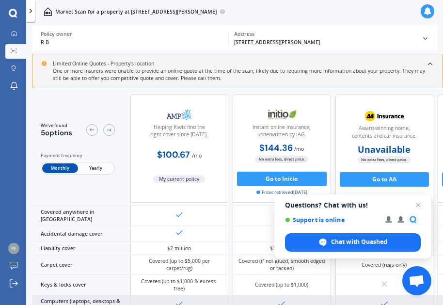
scroll to position [129, 0]
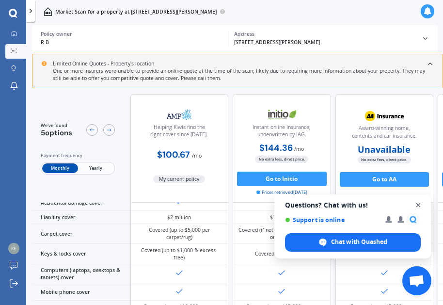
click at [419, 203] on span "Open chat" at bounding box center [419, 205] width 12 height 12
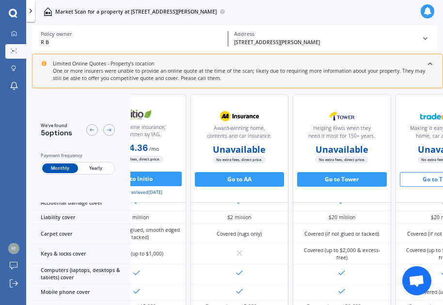
scroll to position [129, 130]
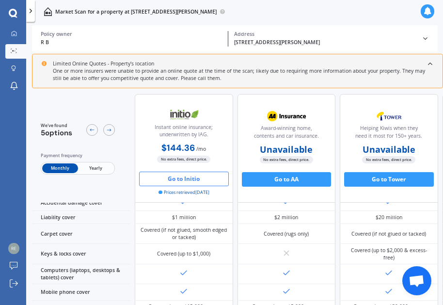
click at [176, 175] on button "Go to Initio" at bounding box center [184, 179] width 90 height 15
